Goal: Navigation & Orientation: Find specific page/section

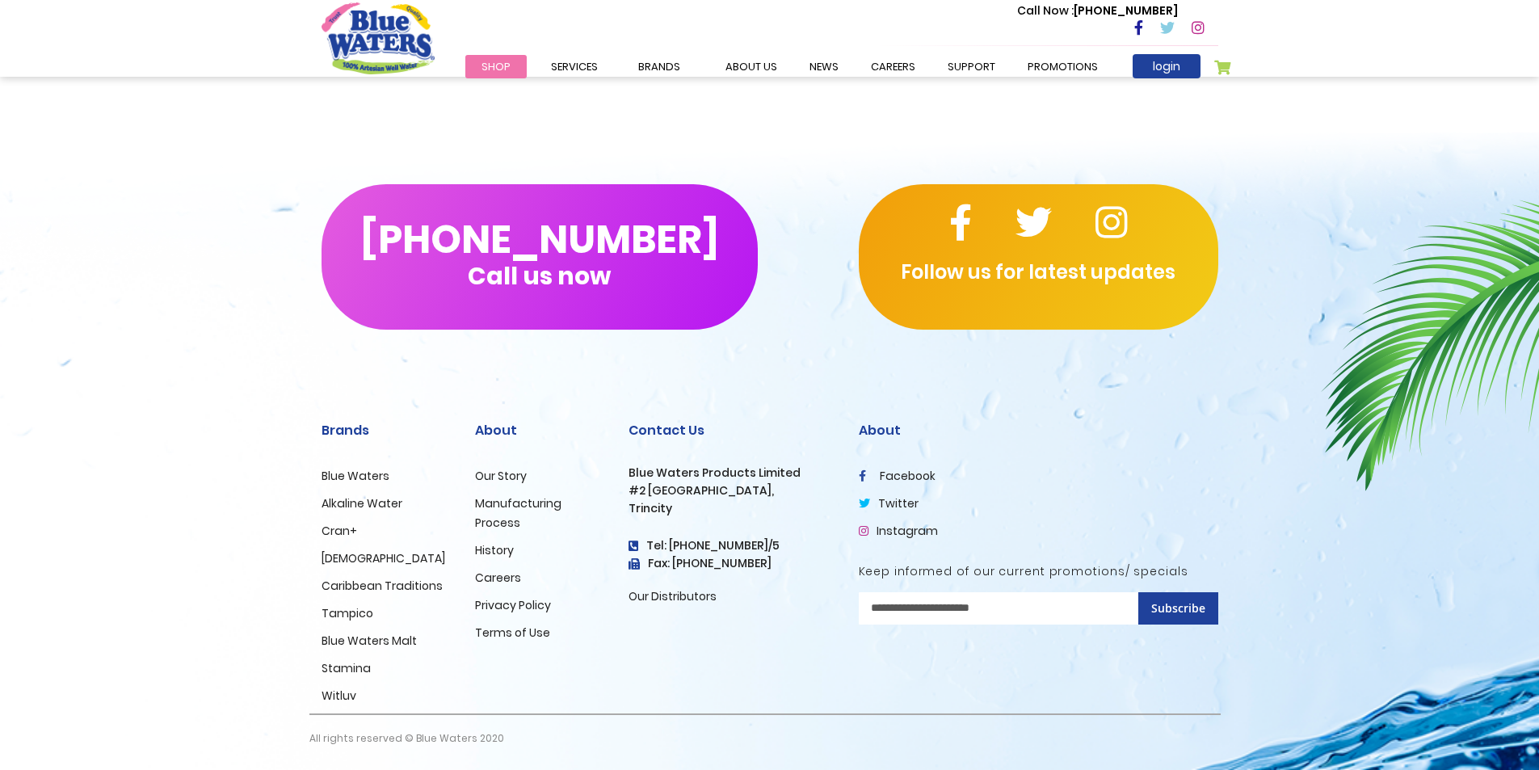
scroll to position [1455, 0]
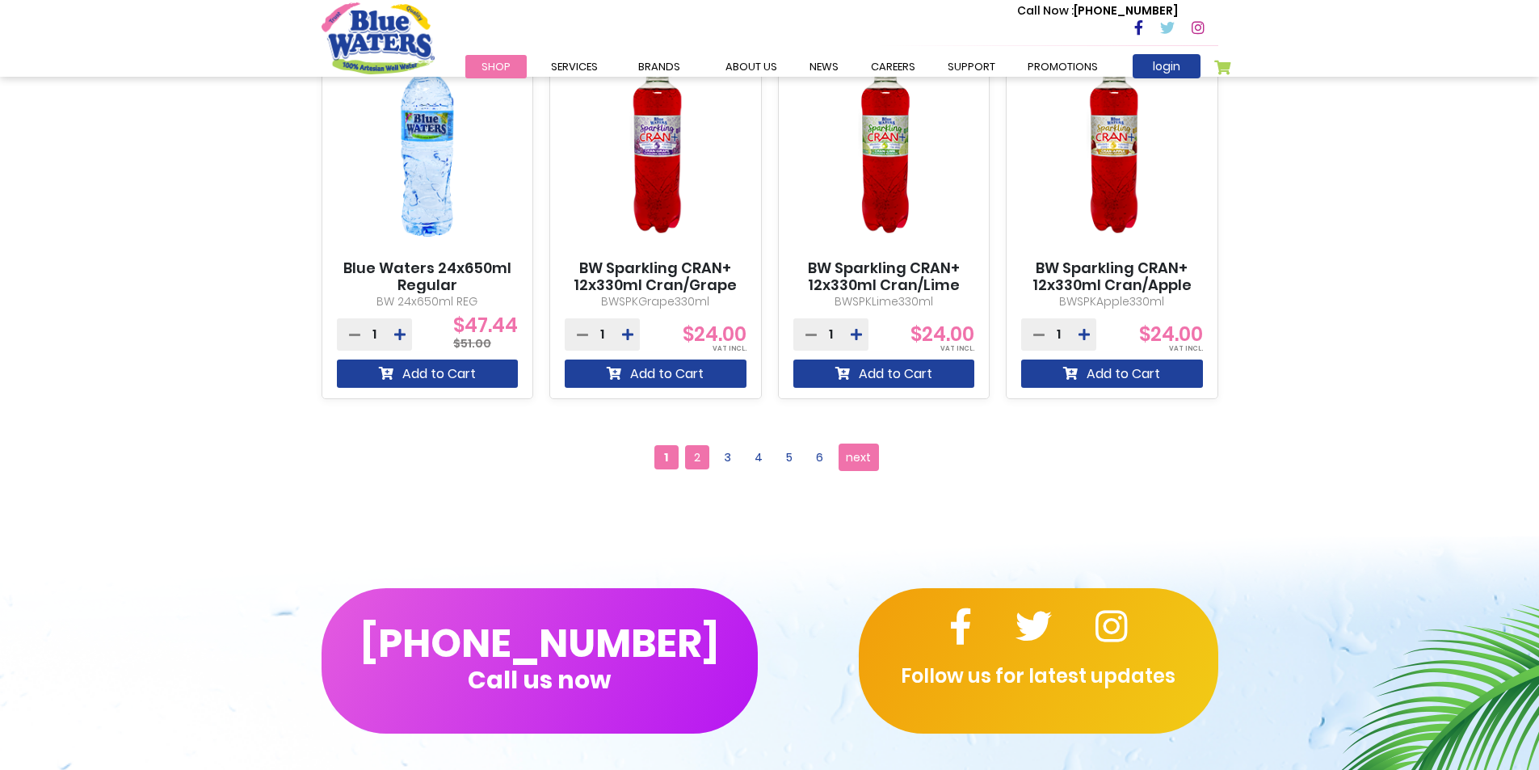
click at [698, 454] on span "2" at bounding box center [697, 457] width 24 height 24
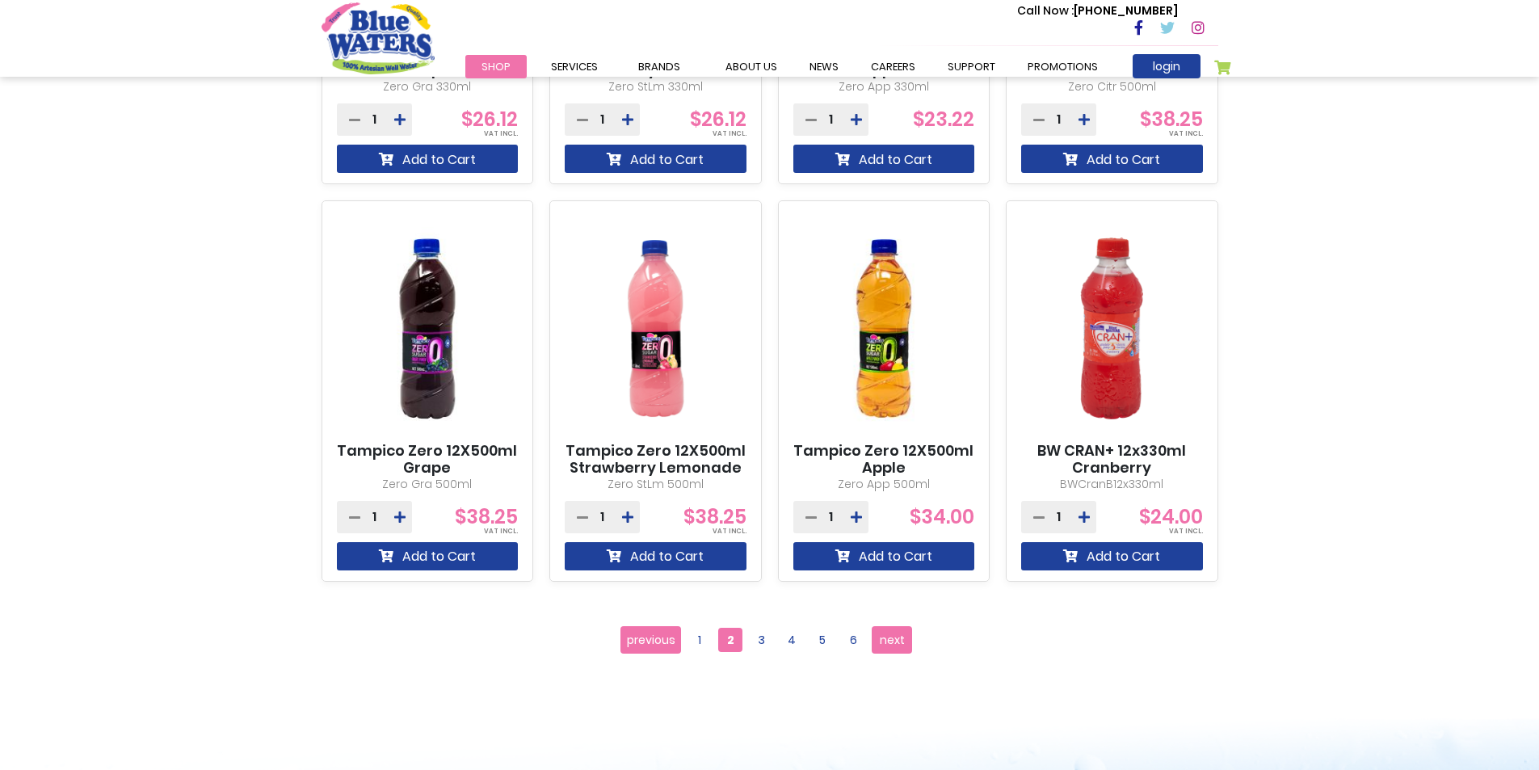
scroll to position [1374, 0]
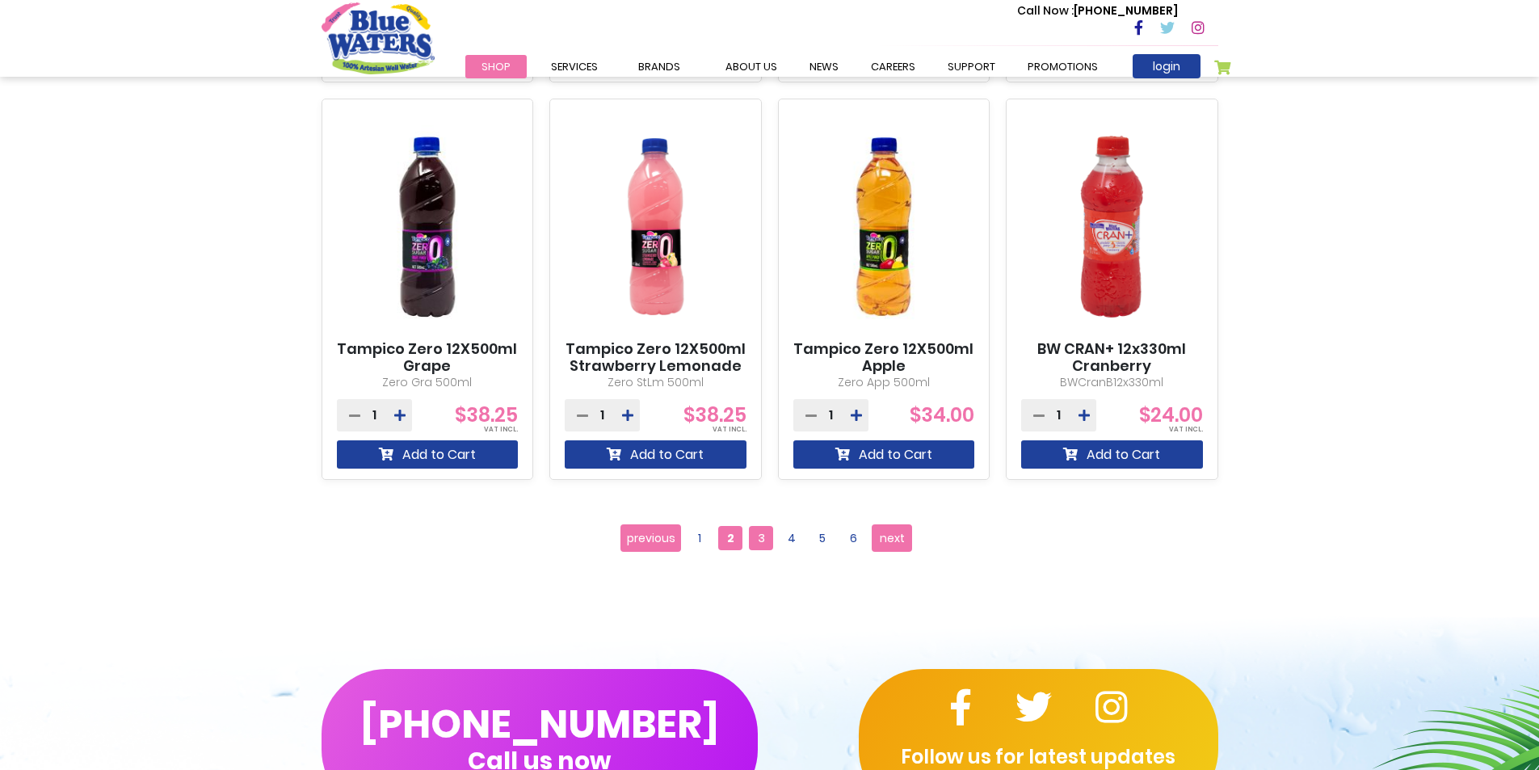
click at [764, 535] on span "3" at bounding box center [761, 538] width 24 height 24
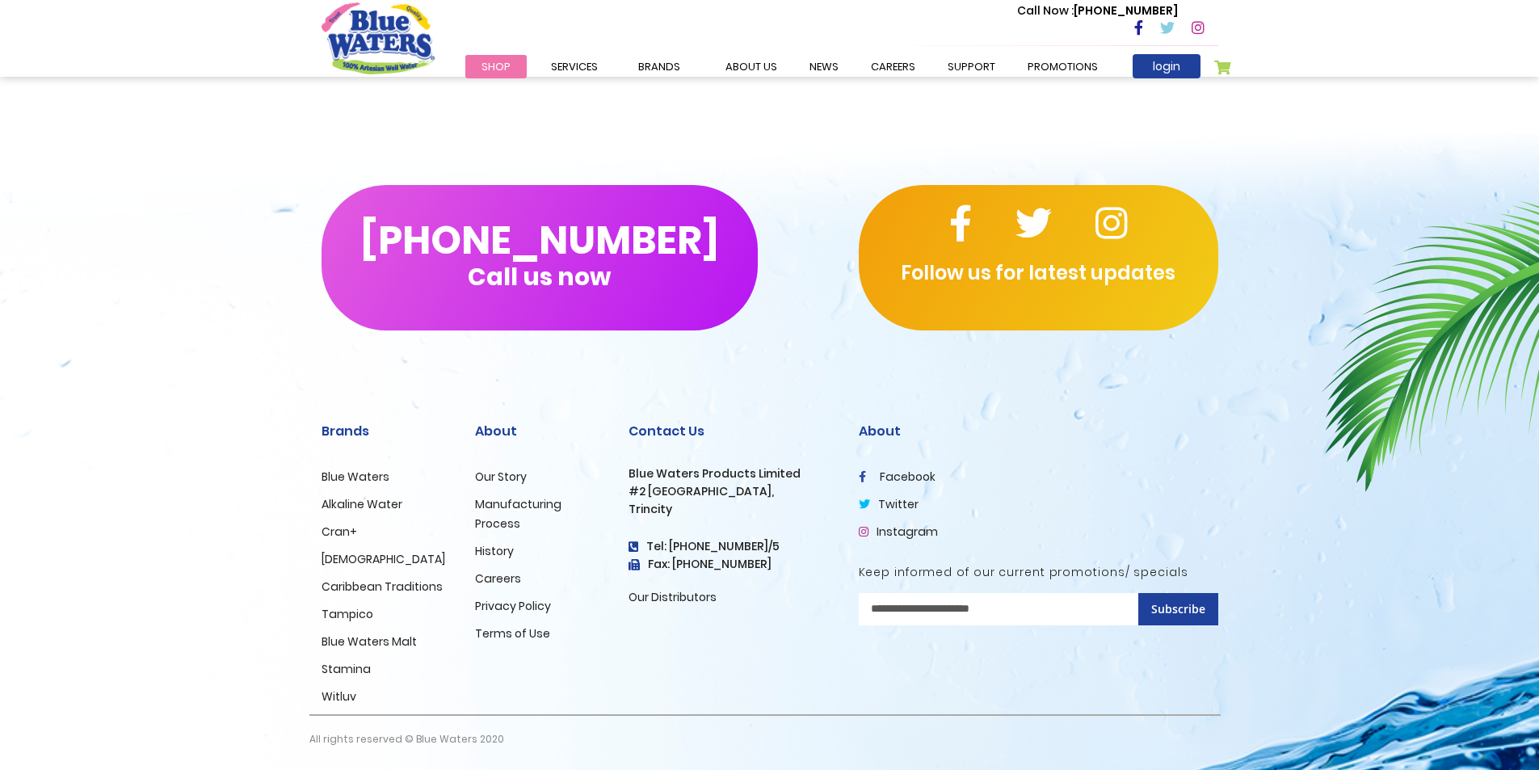
scroll to position [1859, 0]
click at [660, 592] on link "Our Distributors" at bounding box center [673, 596] width 88 height 16
